Goal: Task Accomplishment & Management: Manage account settings

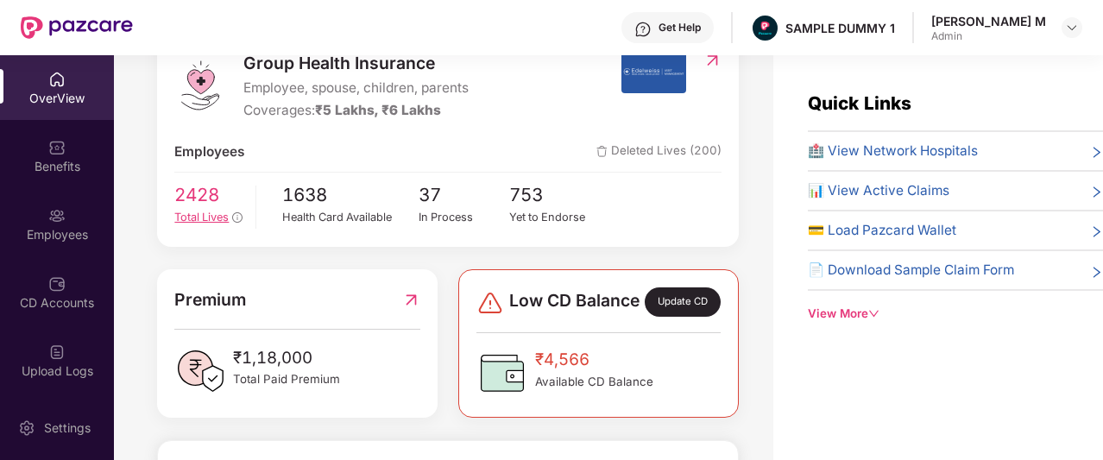
scroll to position [243, 0]
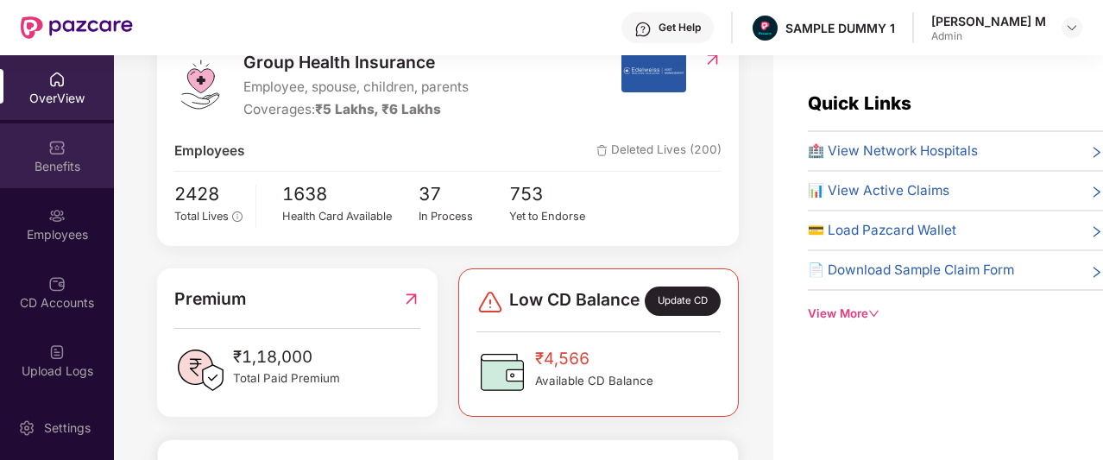
click at [85, 154] on div "Benefits" at bounding box center [57, 155] width 114 height 65
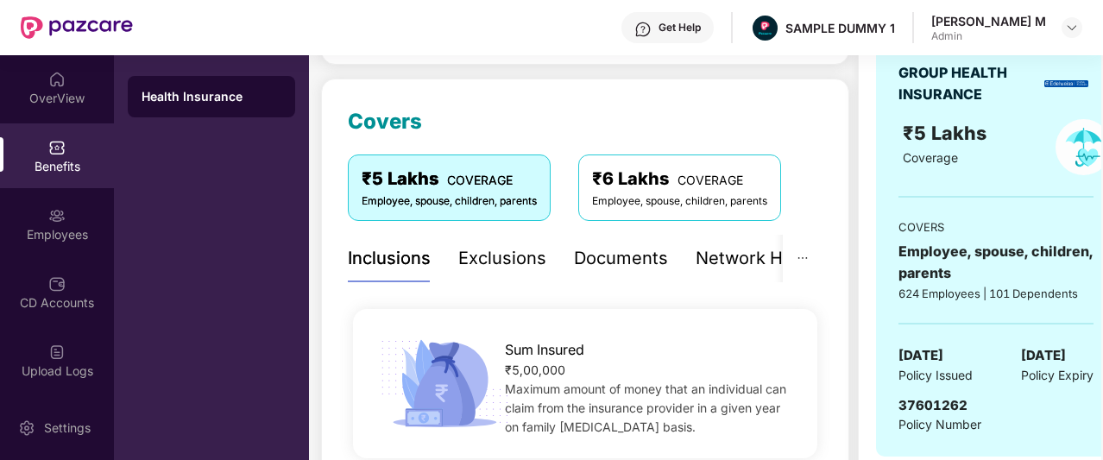
scroll to position [196, 0]
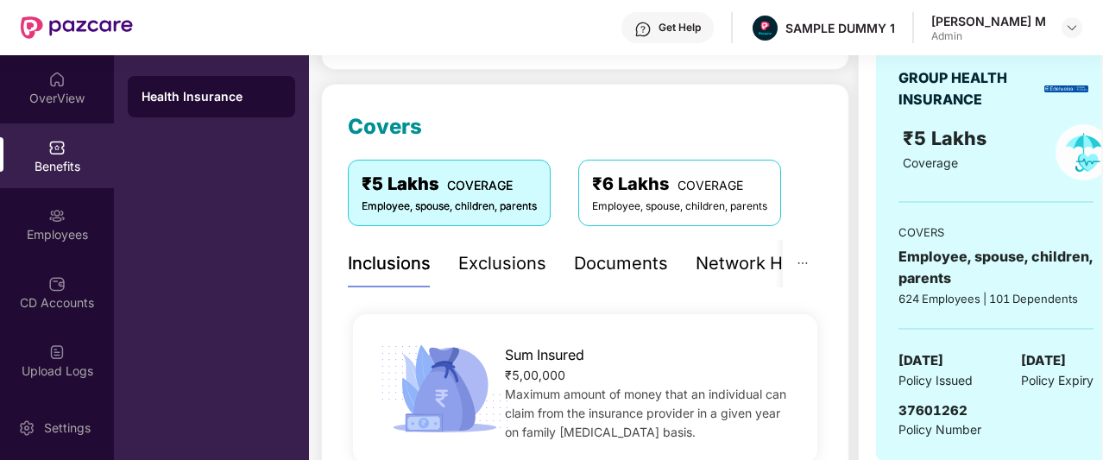
click at [634, 266] on div "Documents" at bounding box center [621, 263] width 94 height 27
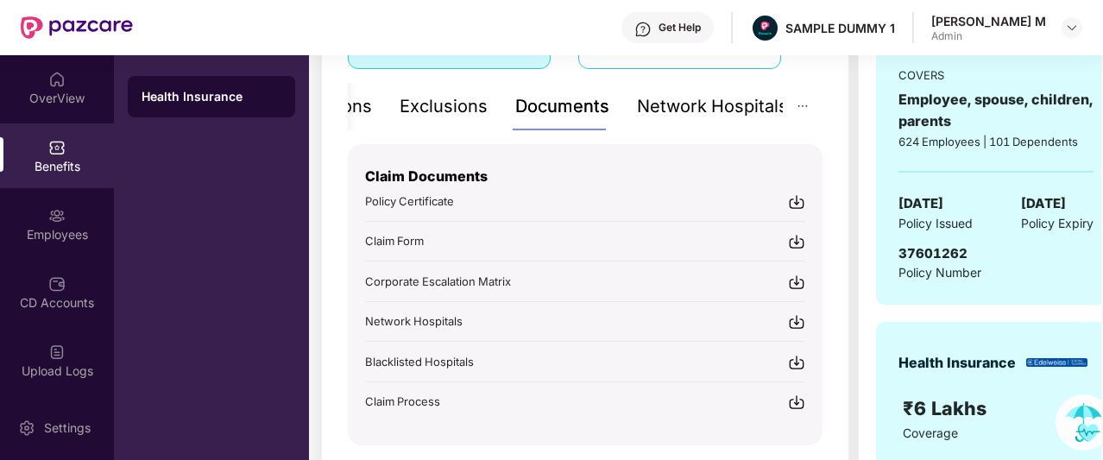
scroll to position [358, 0]
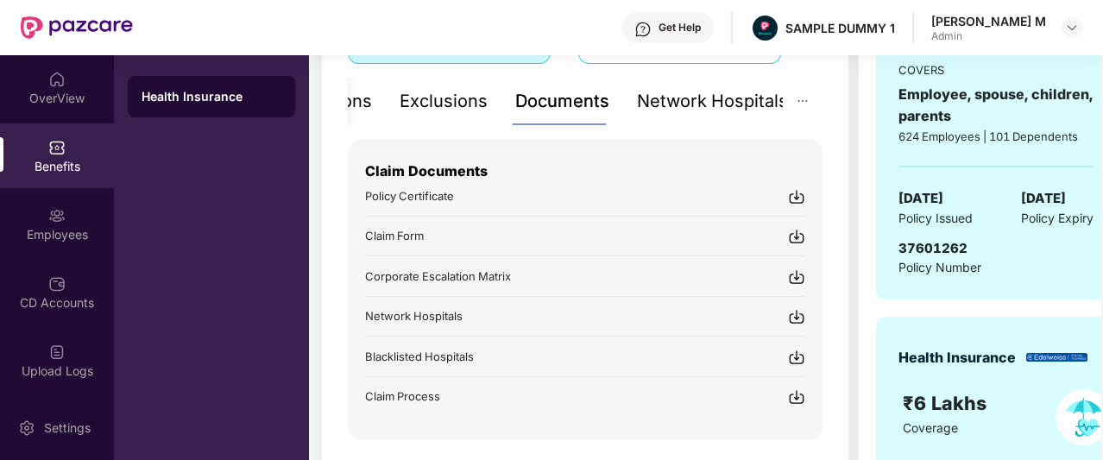
click at [685, 109] on div "Network Hospitals" at bounding box center [712, 101] width 151 height 27
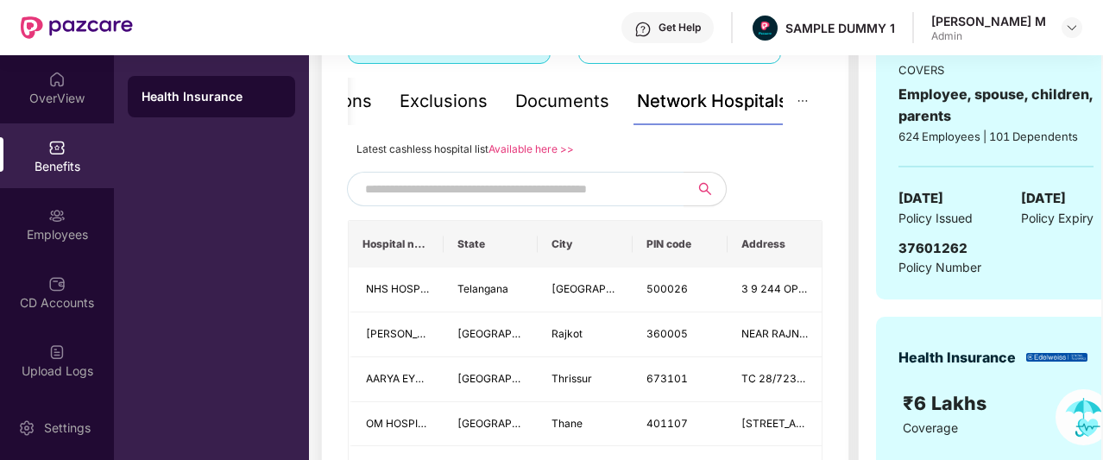
click at [583, 185] on input "text" at bounding box center [512, 189] width 295 height 26
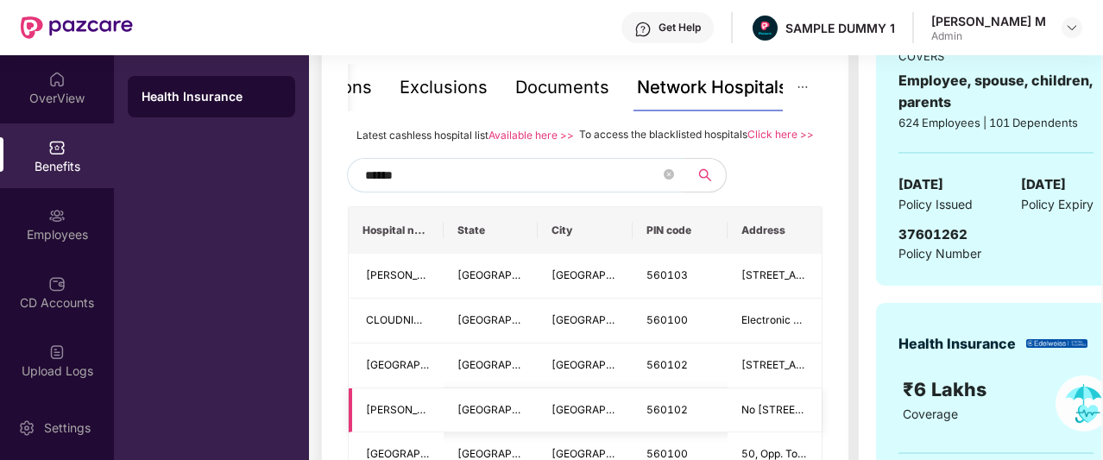
scroll to position [357, 0]
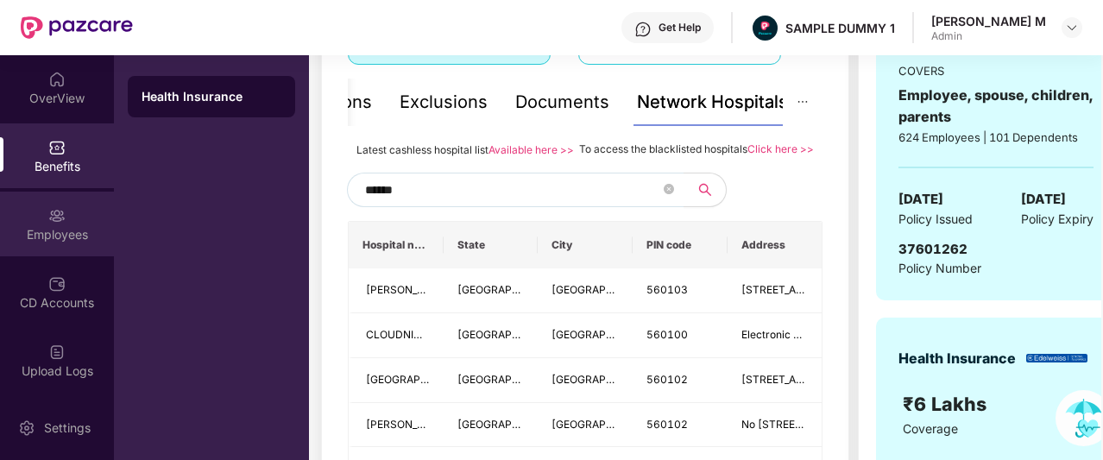
type input "******"
click at [50, 243] on div "Employees" at bounding box center [57, 224] width 114 height 65
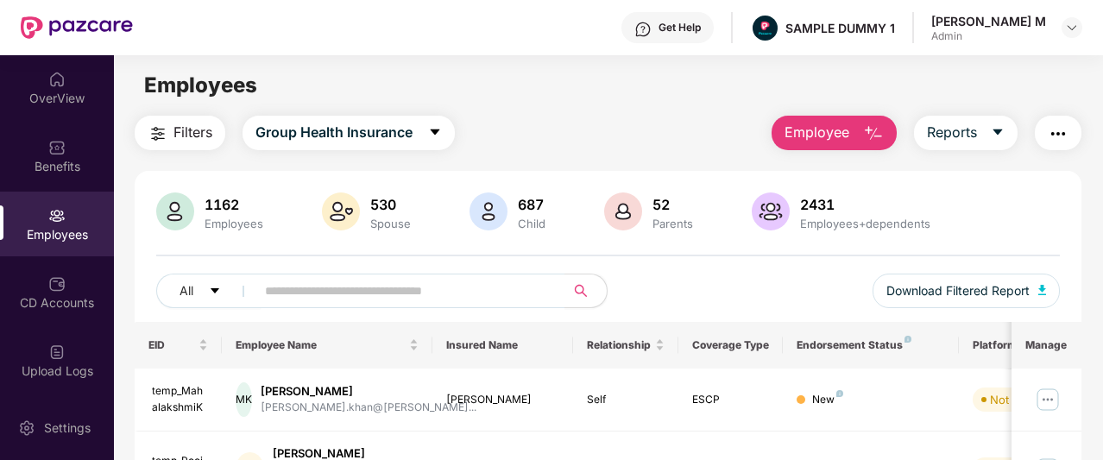
click at [847, 125] on span "Employee" at bounding box center [817, 133] width 65 height 22
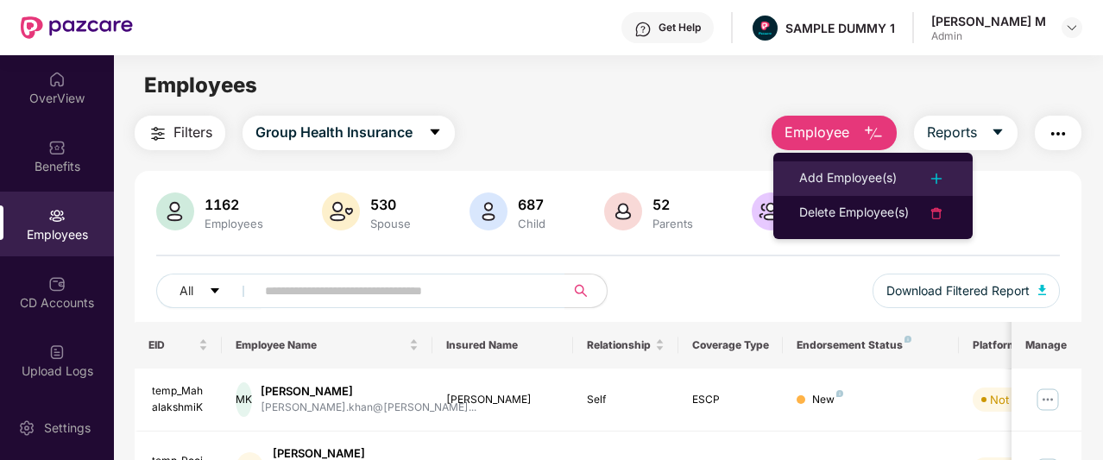
click at [861, 173] on div "Add Employee(s)" at bounding box center [848, 178] width 98 height 21
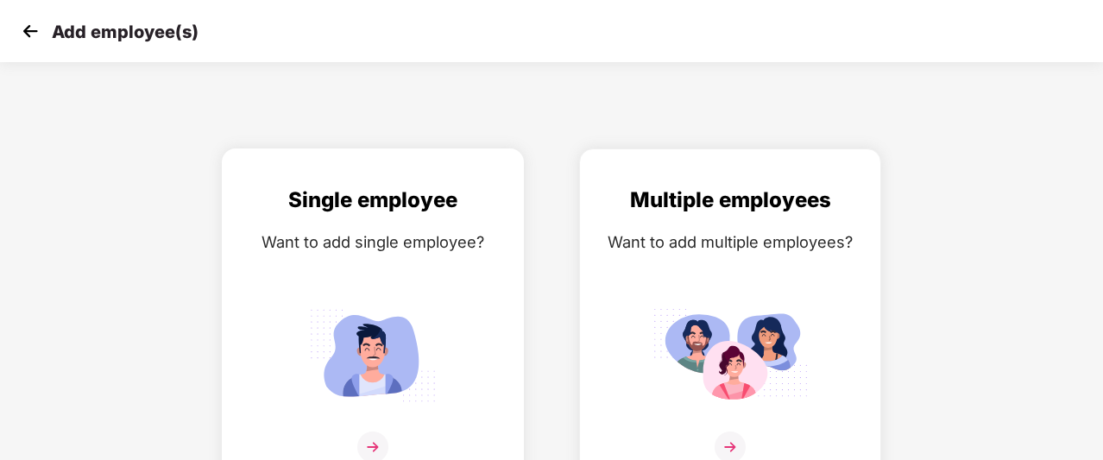
click at [438, 262] on div "Single employee Want to add single employee?" at bounding box center [373, 334] width 266 height 300
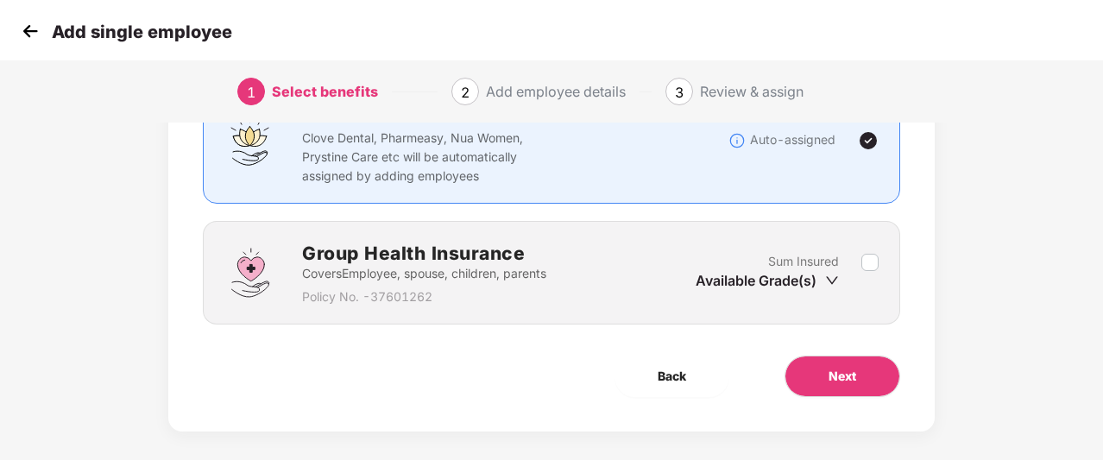
scroll to position [164, 0]
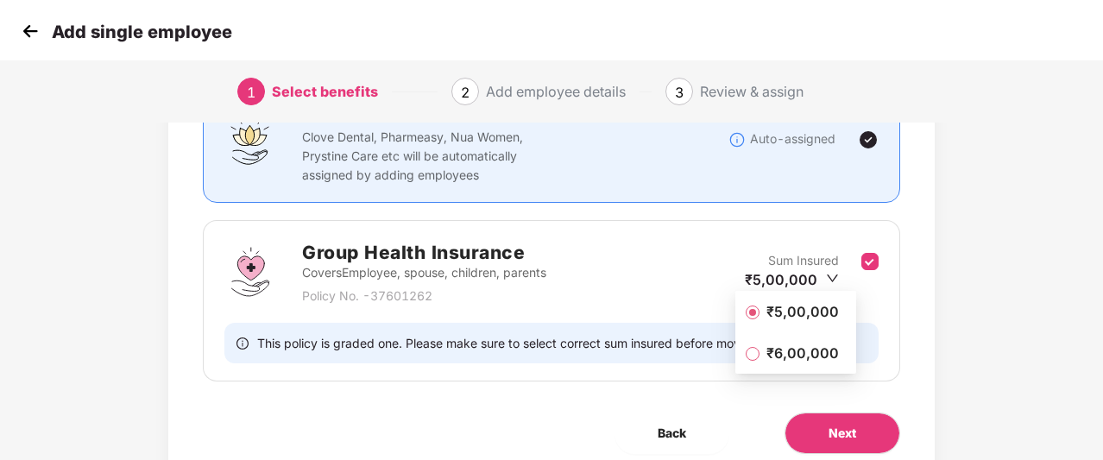
click at [974, 344] on div "Benefits 1 / 1 Selected Affinity Benefits Clove Dental, Pharmeasy, Nua Women, P…" at bounding box center [551, 250] width 919 height 563
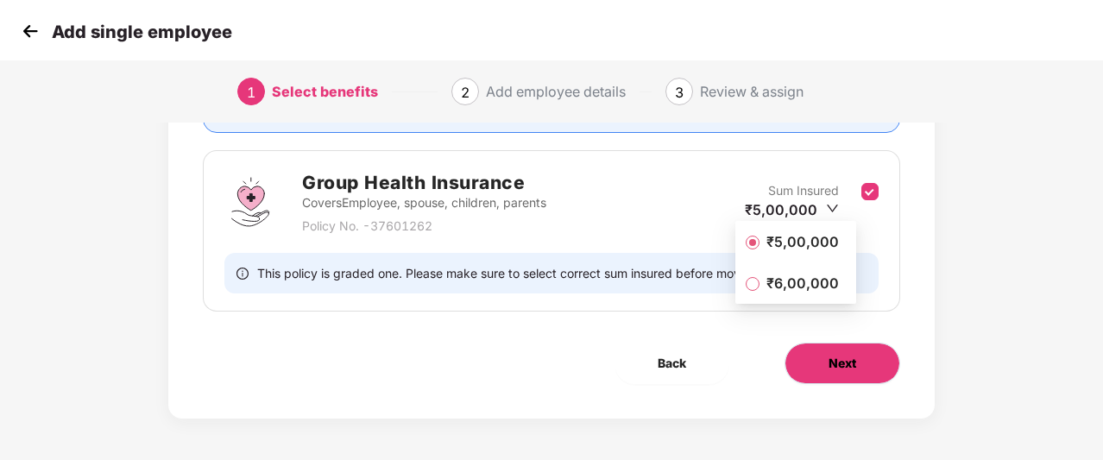
click at [868, 360] on button "Next" at bounding box center [843, 363] width 116 height 41
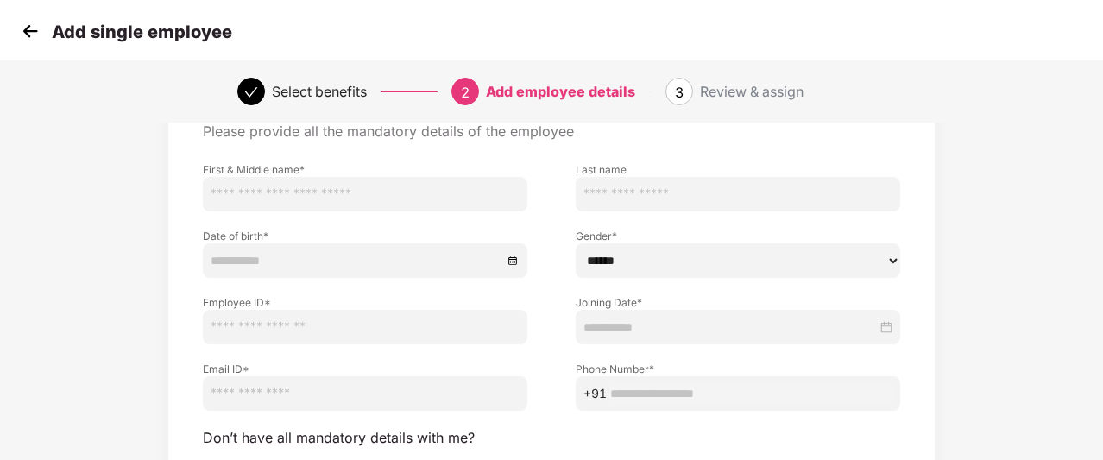
scroll to position [90, 0]
click at [448, 438] on span "Don’t have all mandatory details with me?" at bounding box center [339, 439] width 272 height 18
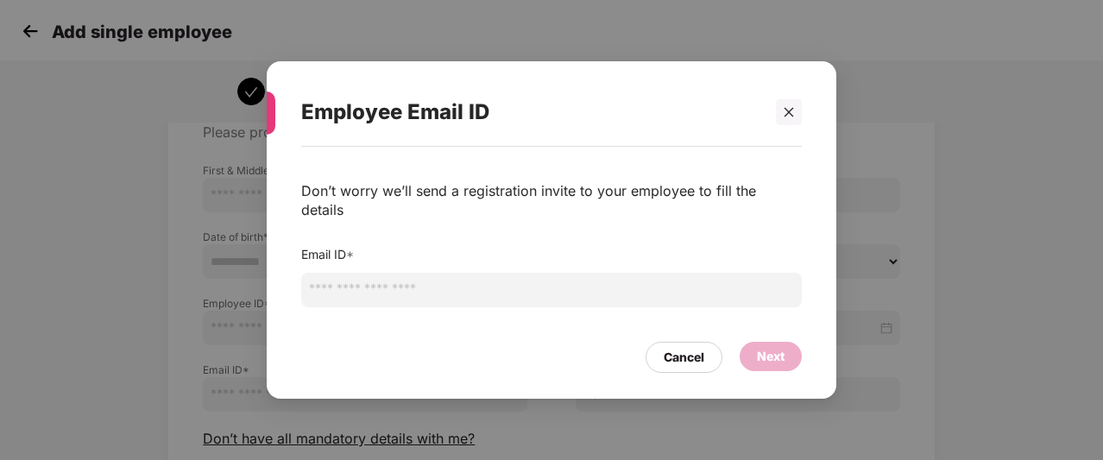
click at [562, 287] on input "email" at bounding box center [551, 290] width 501 height 35
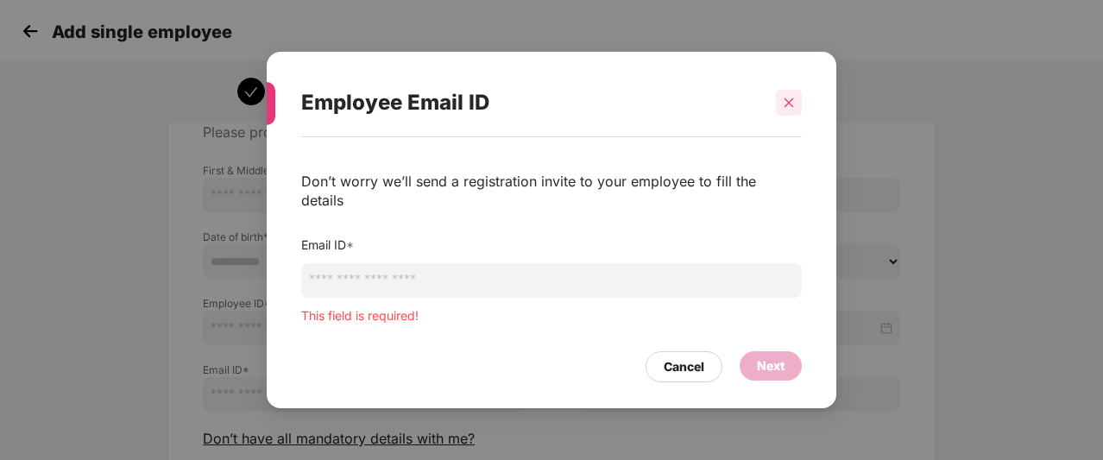
click at [796, 116] on div at bounding box center [789, 103] width 26 height 26
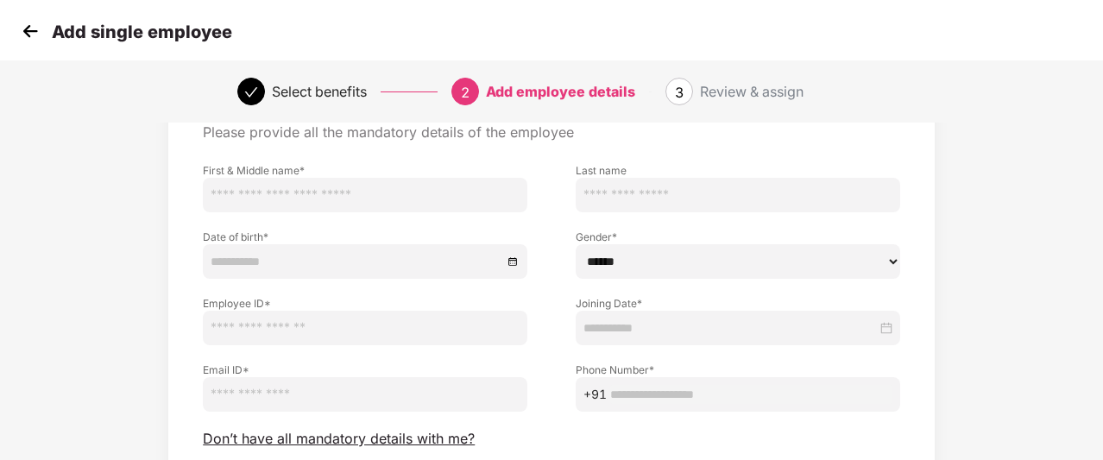
click at [36, 30] on img at bounding box center [30, 31] width 26 height 26
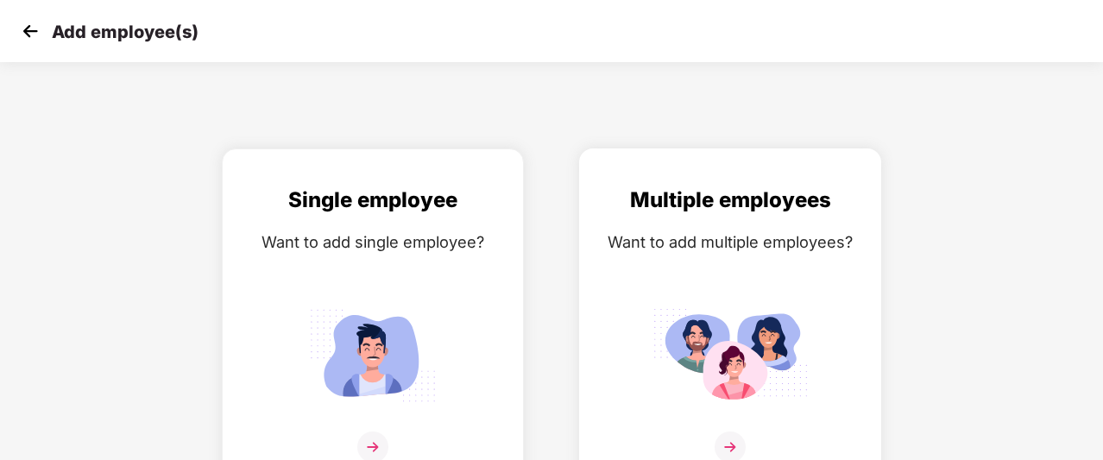
click at [648, 214] on div "Multiple employees" at bounding box center [730, 200] width 266 height 33
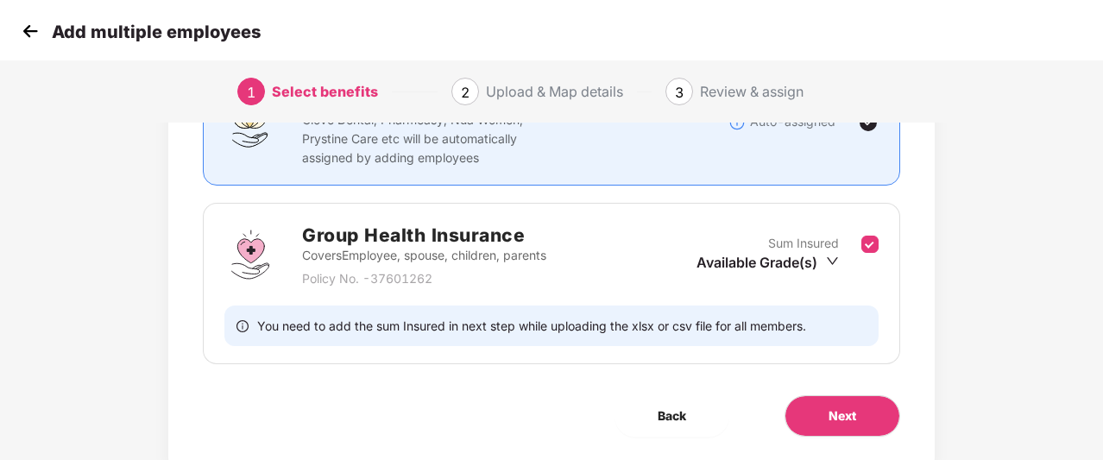
scroll to position [186, 0]
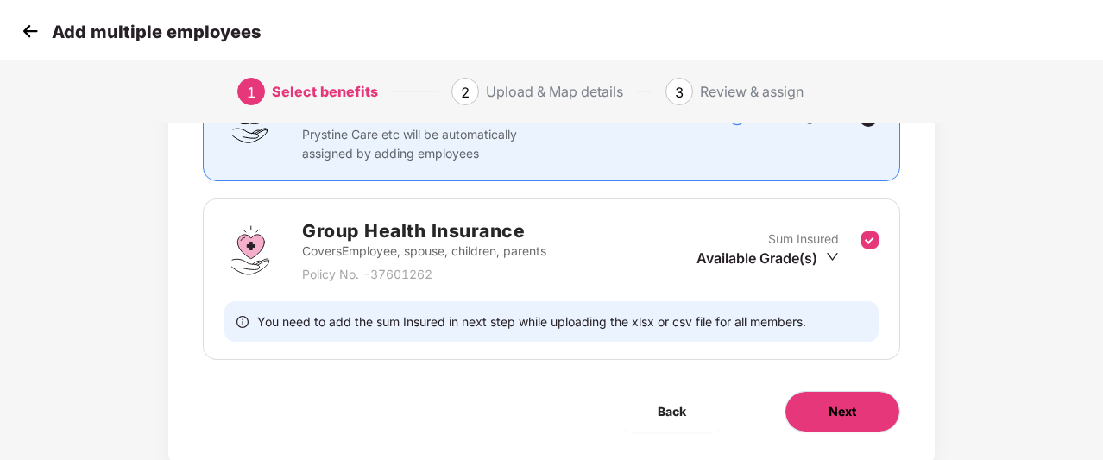
click at [821, 413] on button "Next" at bounding box center [843, 411] width 116 height 41
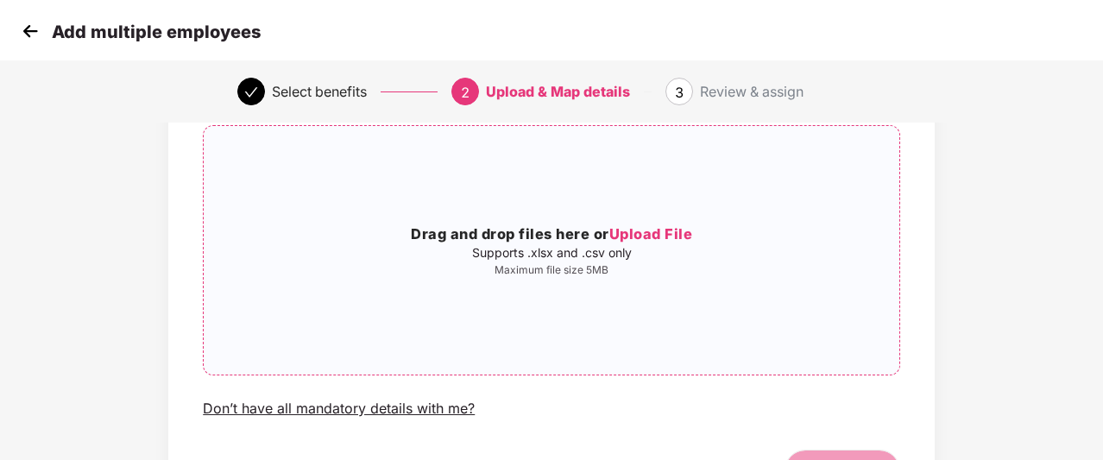
scroll to position [126, 0]
click at [27, 25] on img at bounding box center [30, 31] width 26 height 26
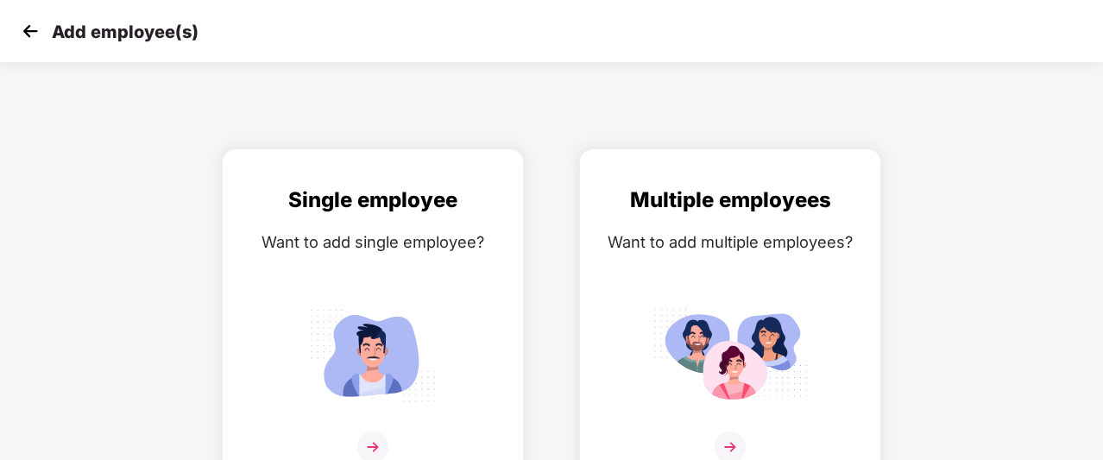
click at [27, 25] on img at bounding box center [30, 31] width 26 height 26
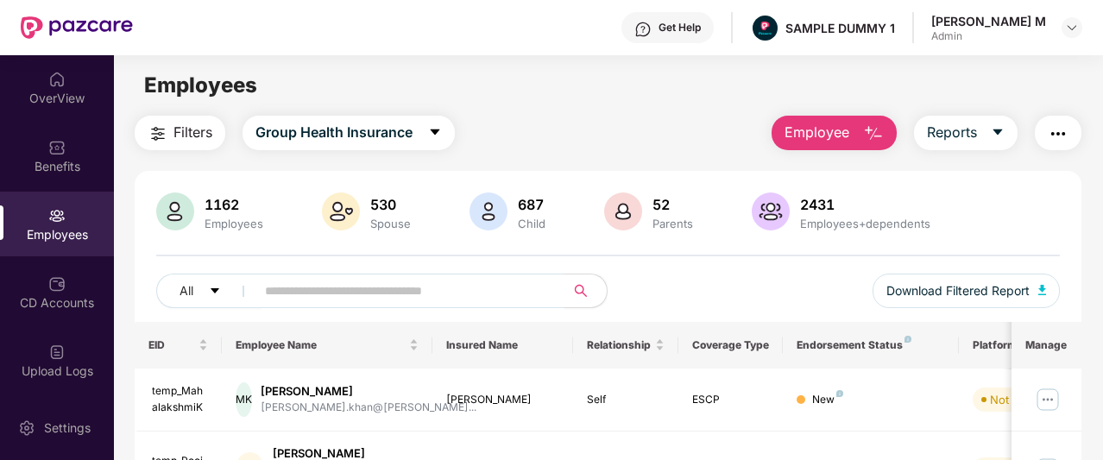
click at [79, 438] on div "Settings" at bounding box center [57, 427] width 114 height 65
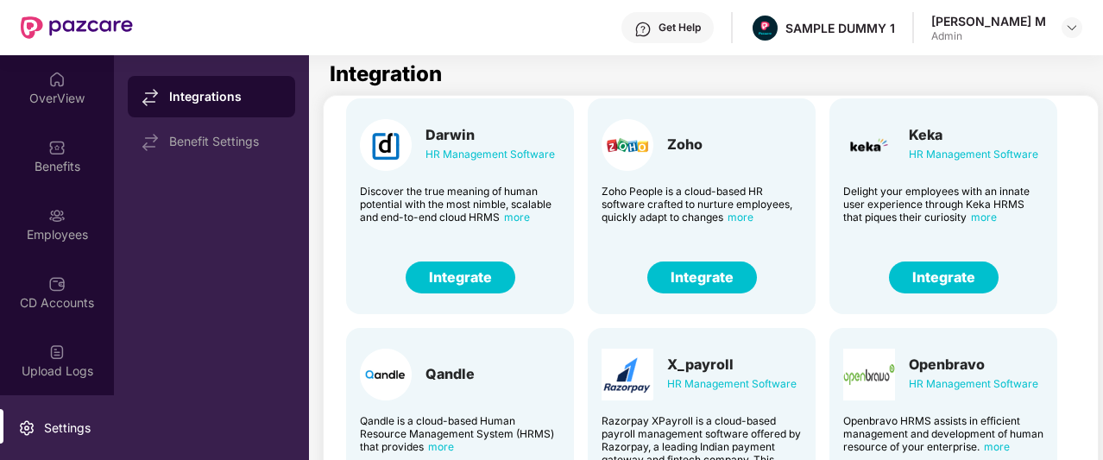
scroll to position [47, 0]
click at [729, 281] on button "Integrate" at bounding box center [702, 277] width 110 height 32
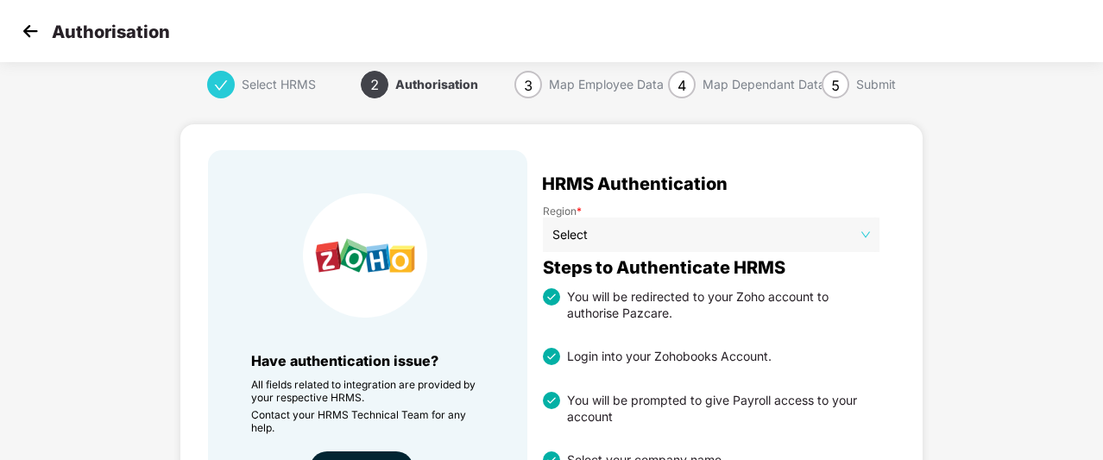
click at [28, 30] on img at bounding box center [30, 31] width 26 height 26
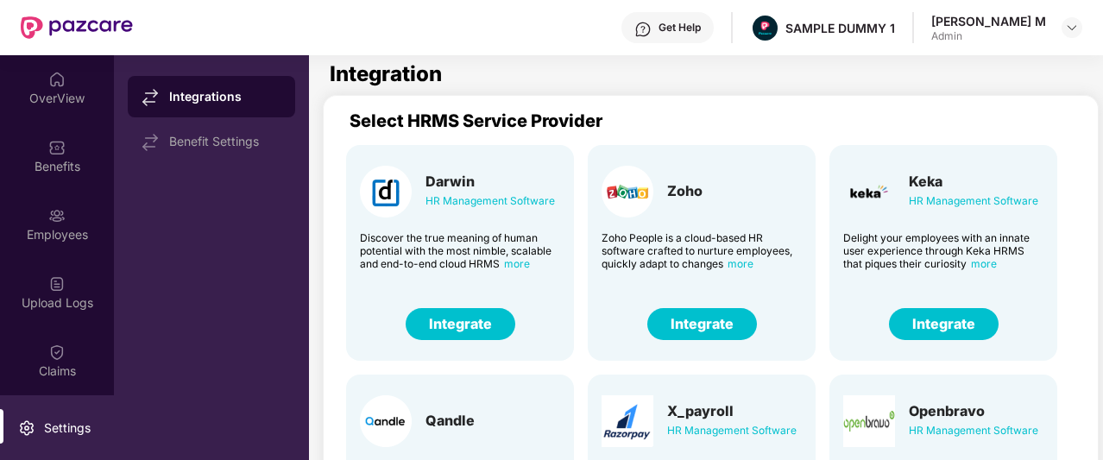
click at [62, 234] on div "Employees" at bounding box center [57, 234] width 114 height 17
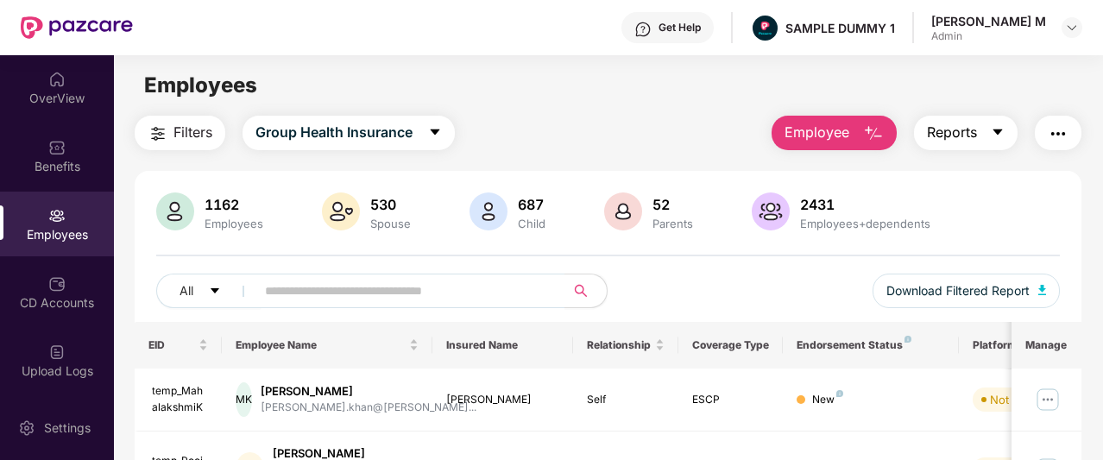
click at [956, 132] on span "Reports" at bounding box center [952, 133] width 50 height 22
click at [1058, 136] on img "button" at bounding box center [1058, 133] width 21 height 21
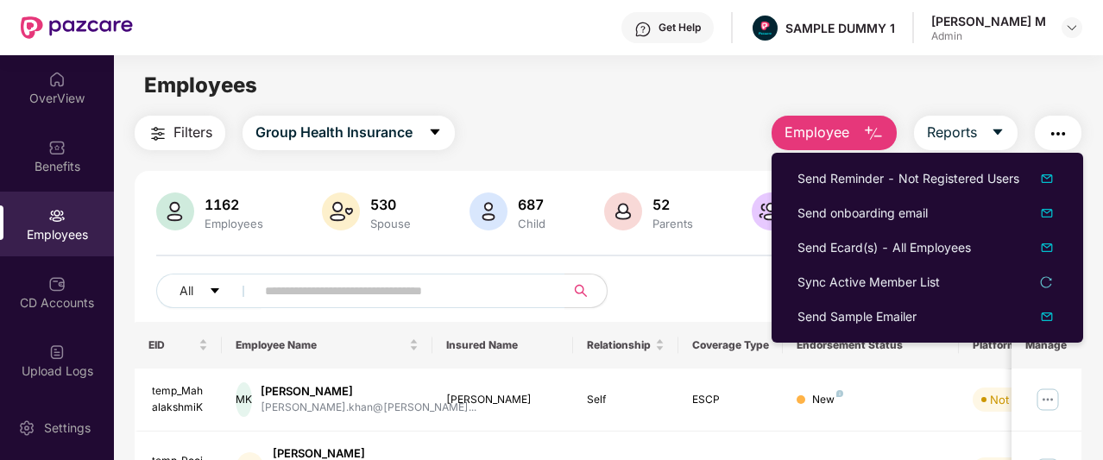
click at [656, 83] on div "Employees" at bounding box center [608, 85] width 988 height 33
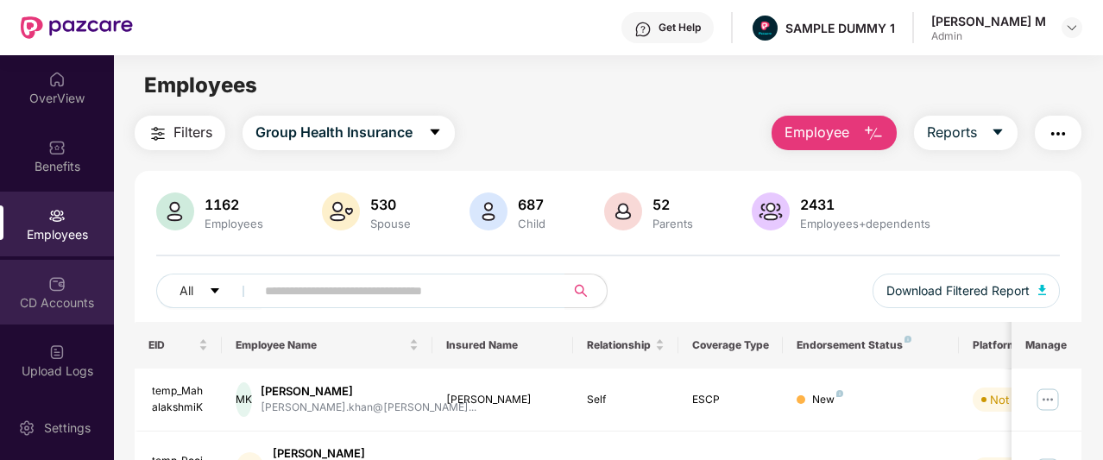
click at [47, 305] on div "CD Accounts" at bounding box center [57, 302] width 114 height 17
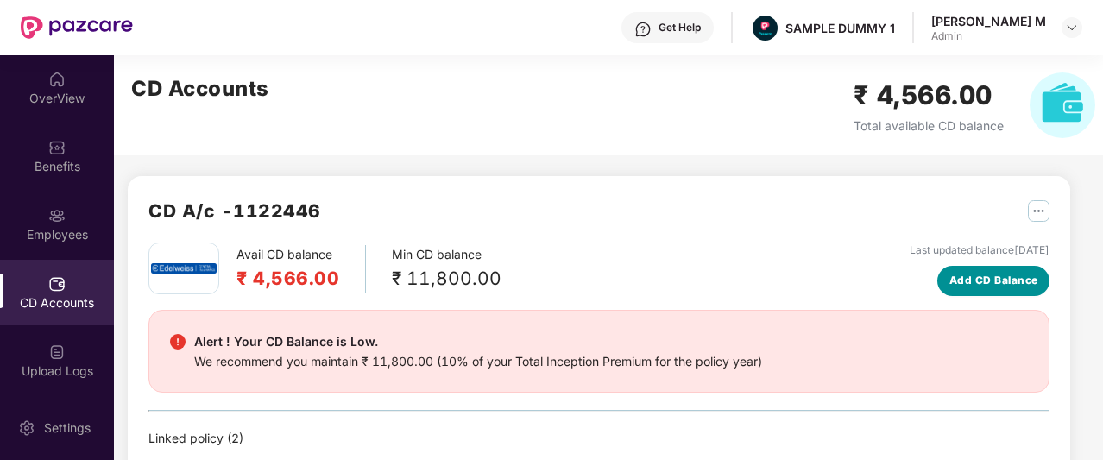
click at [1015, 284] on span "Add CD Balance" at bounding box center [993, 281] width 89 height 16
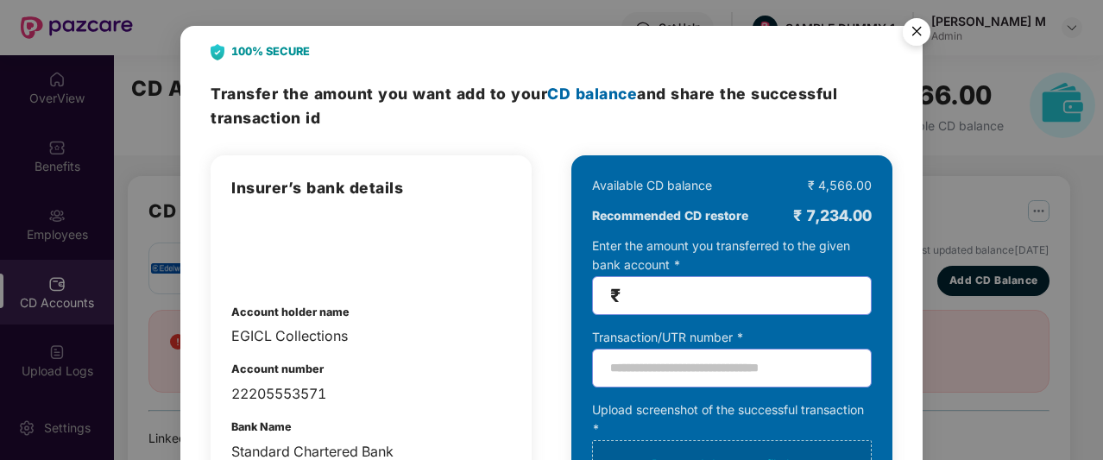
click at [919, 27] on img "Close" at bounding box center [916, 34] width 48 height 48
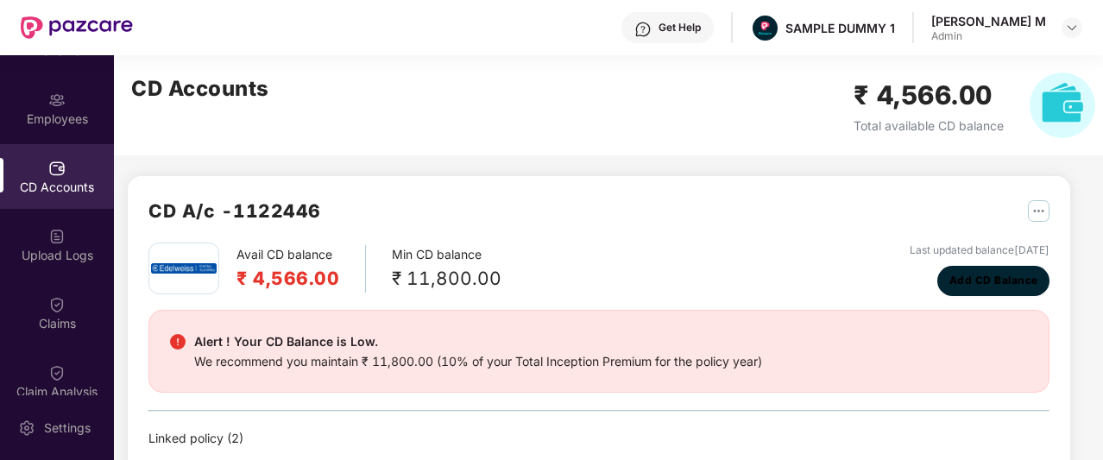
scroll to position [117, 0]
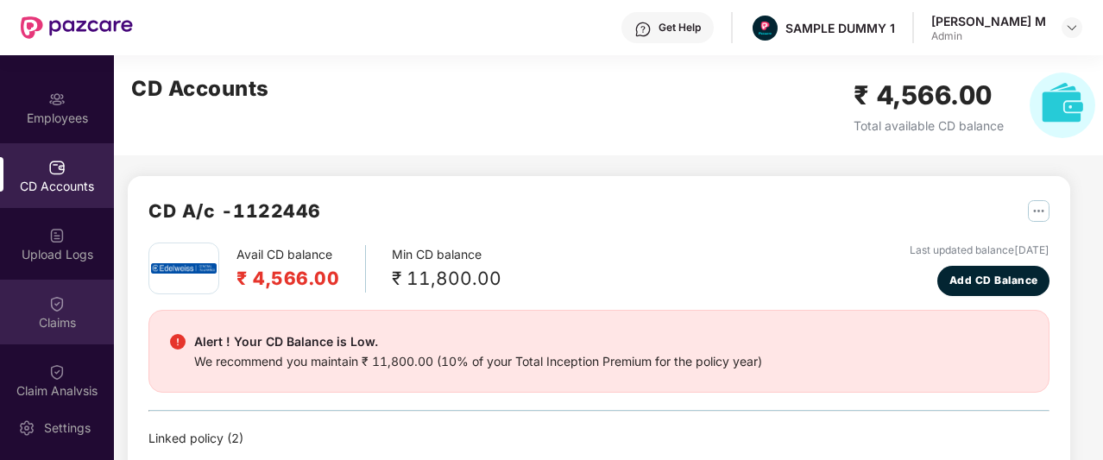
click at [59, 306] on img at bounding box center [56, 303] width 17 height 17
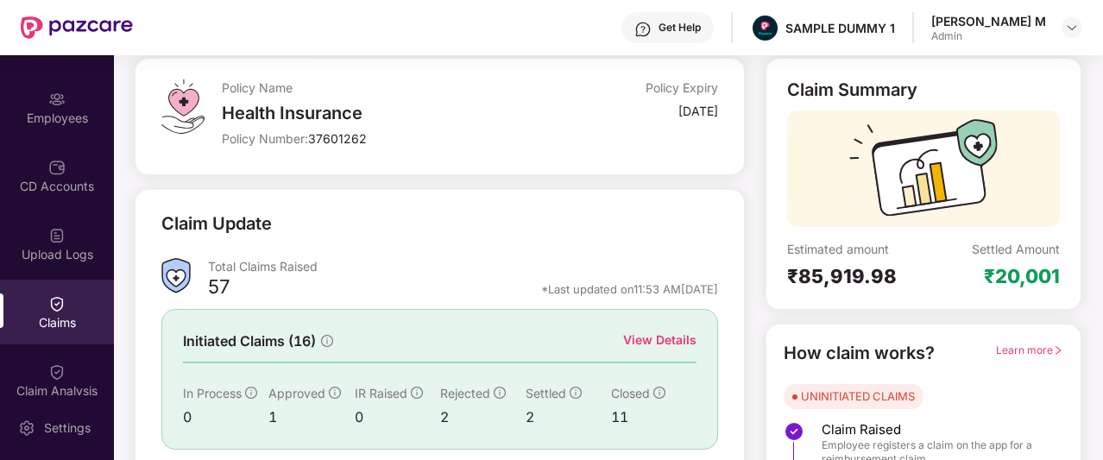
scroll to position [99, 0]
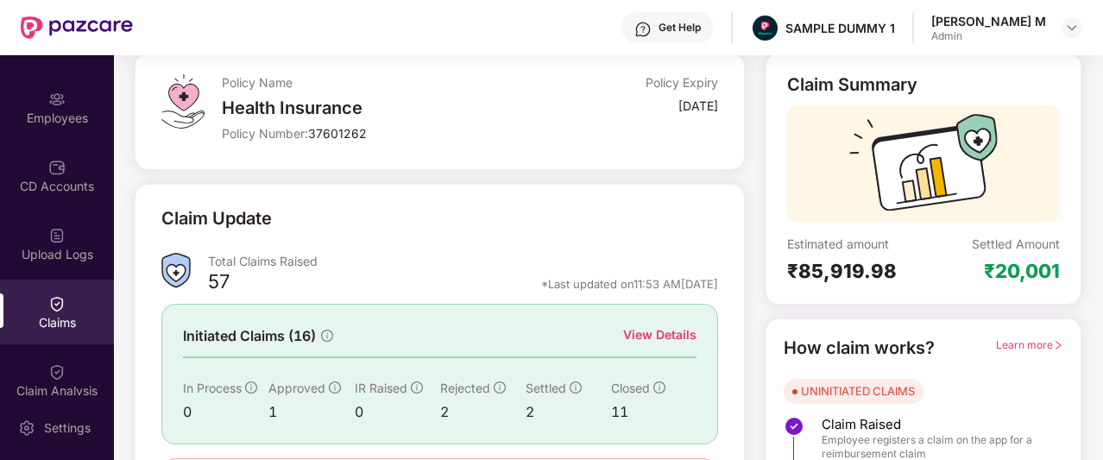
click at [675, 336] on div "View Details" at bounding box center [659, 334] width 73 height 19
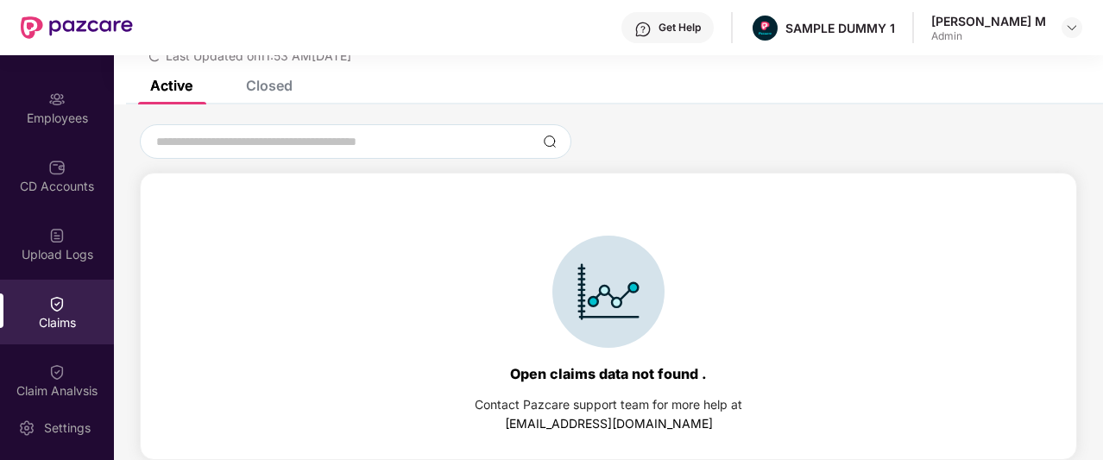
scroll to position [74, 0]
click at [256, 84] on div "Closed" at bounding box center [269, 85] width 47 height 17
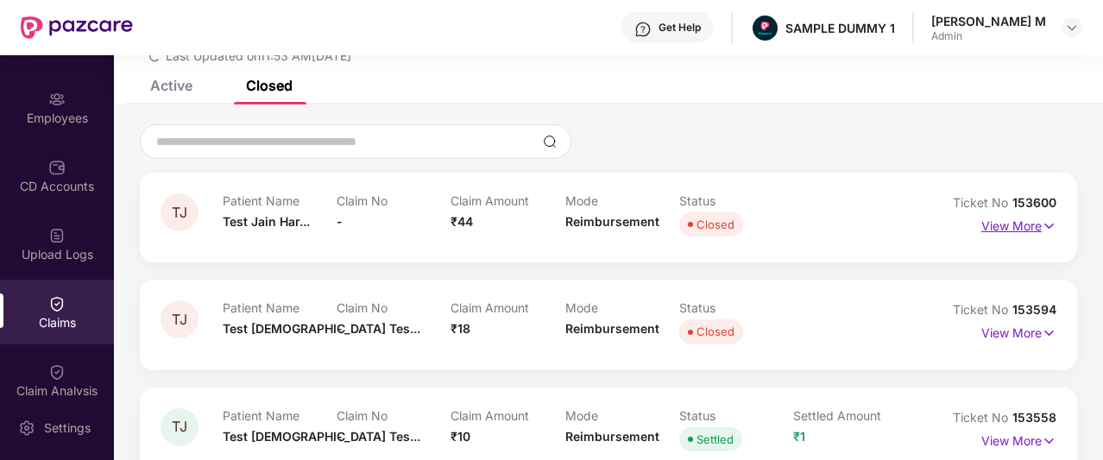
click at [1006, 230] on p "View More" at bounding box center [1018, 223] width 75 height 23
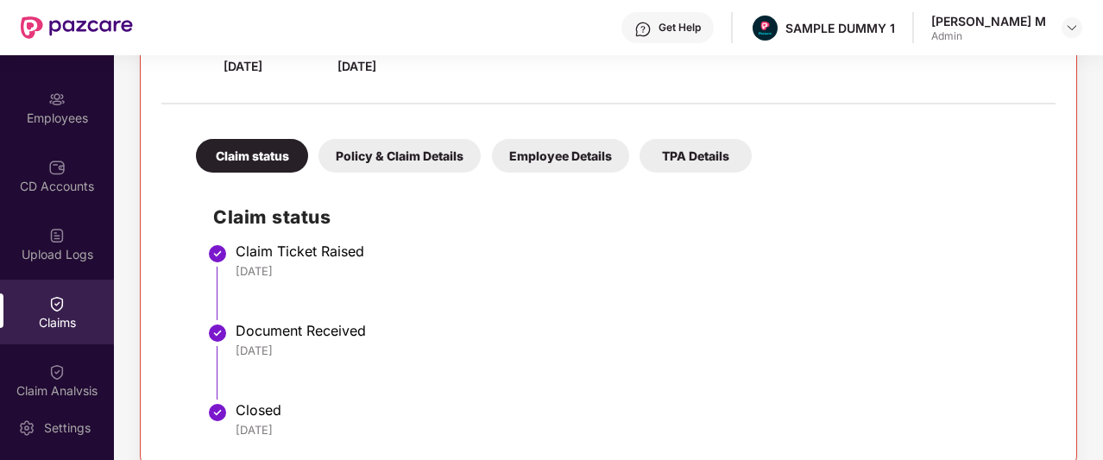
scroll to position [311, 0]
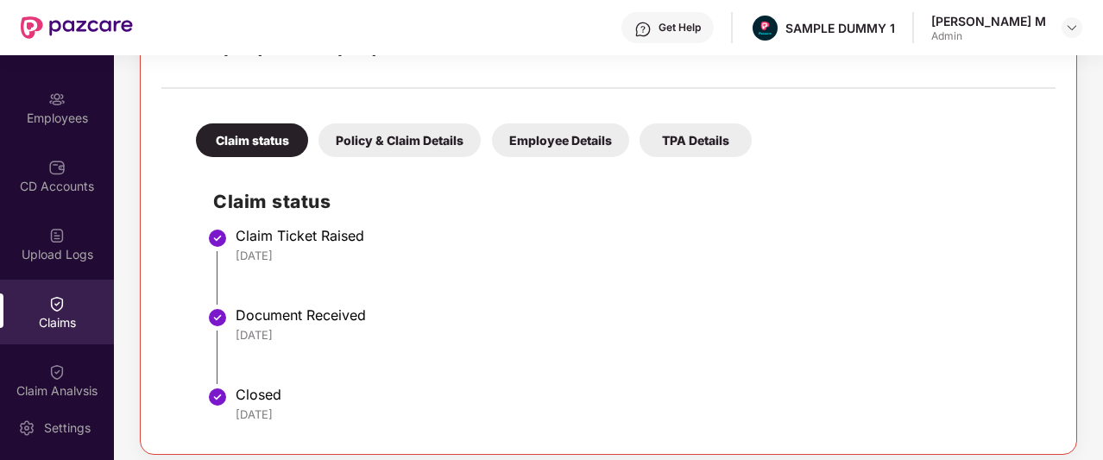
click at [394, 136] on div "Policy & Claim Details" at bounding box center [399, 140] width 162 height 34
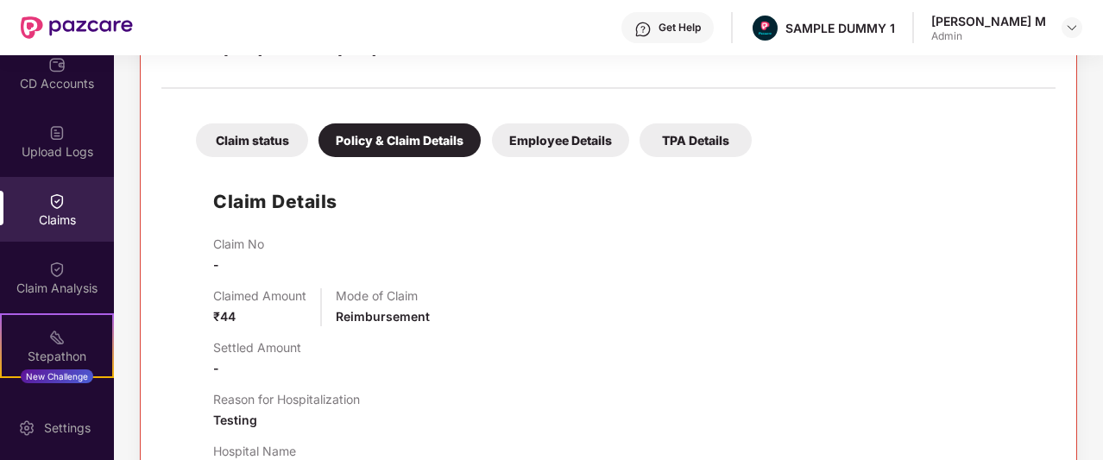
scroll to position [220, 0]
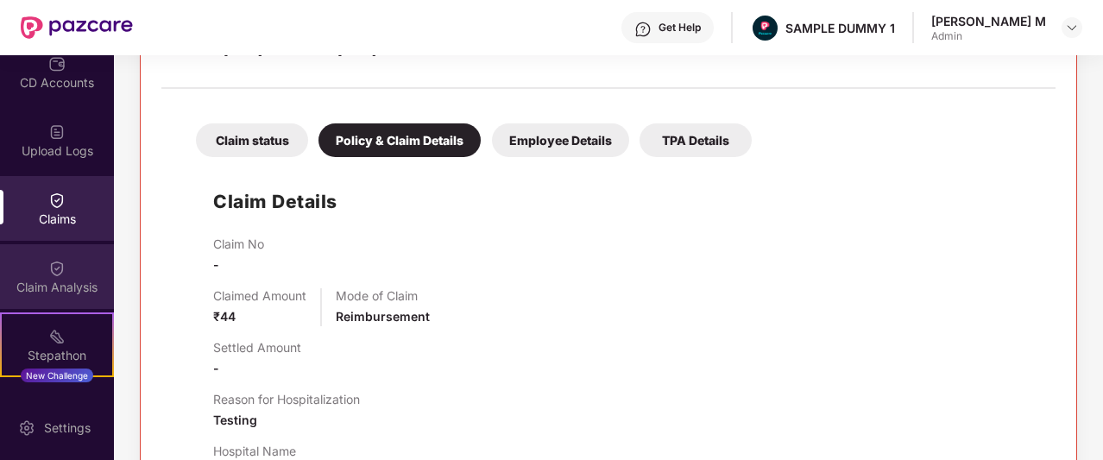
click at [55, 284] on div "Claim Analysis" at bounding box center [57, 287] width 114 height 17
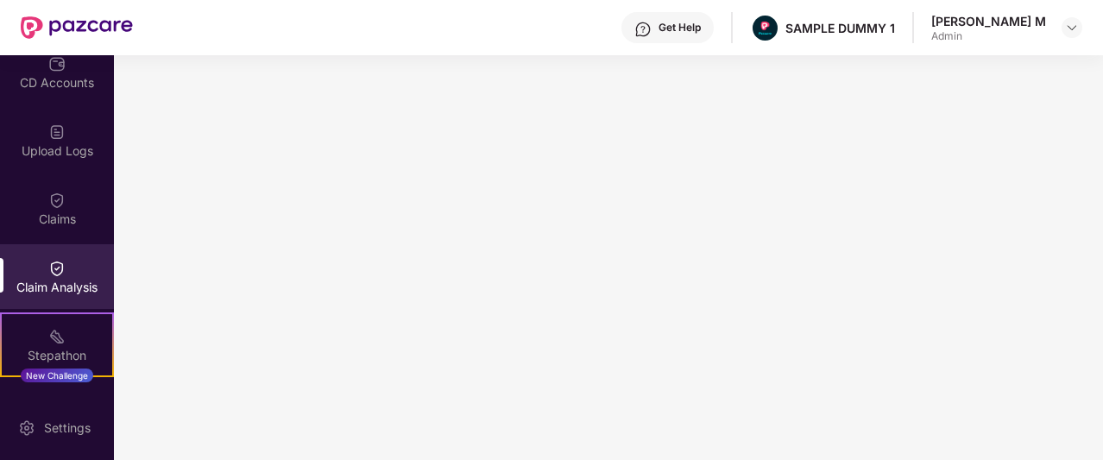
click at [714, 27] on div "Get Help" at bounding box center [667, 27] width 92 height 31
